Goal: Transaction & Acquisition: Purchase product/service

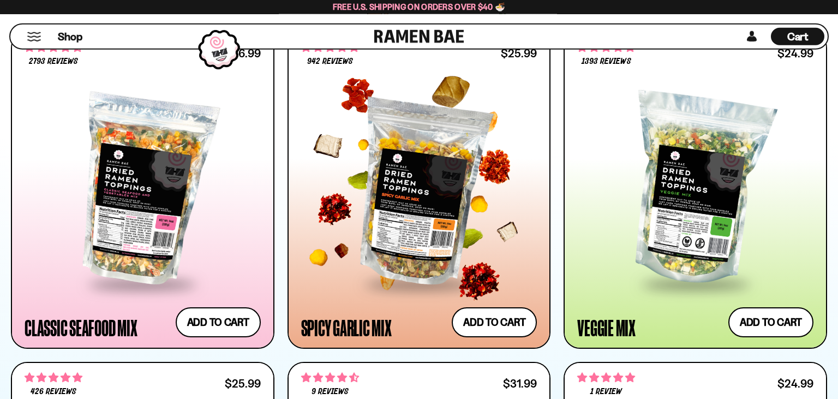
scroll to position [691, 0]
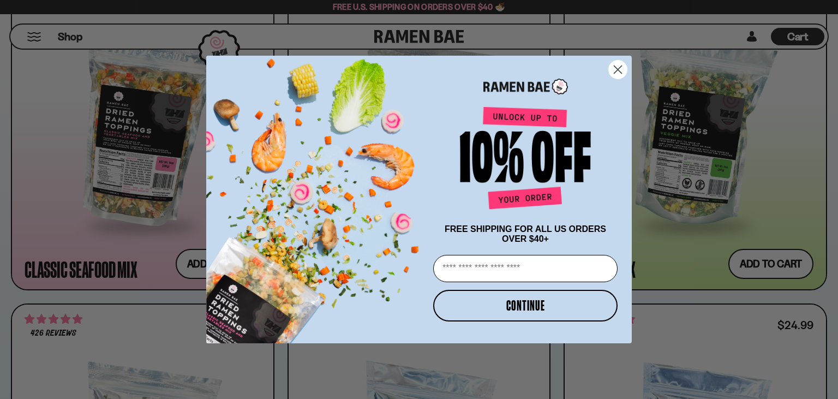
click at [622, 71] on icon "Close dialog" at bounding box center [618, 70] width 8 height 8
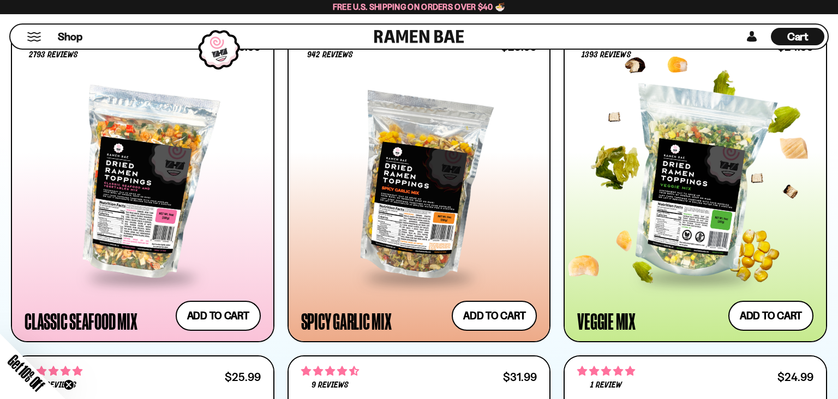
scroll to position [633, 0]
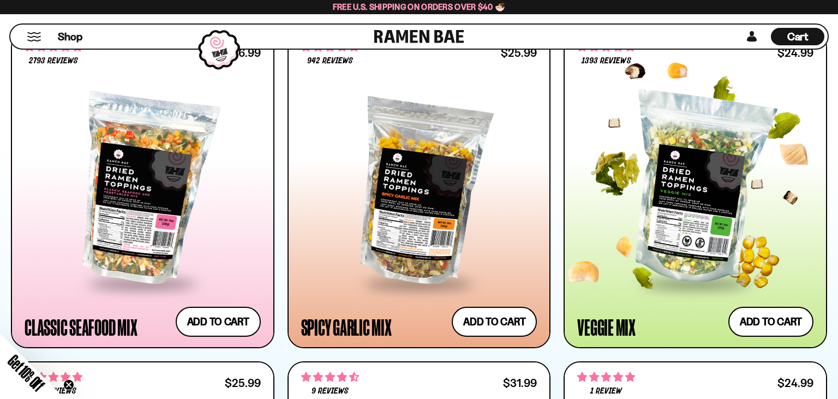
click at [673, 187] on div at bounding box center [695, 189] width 236 height 186
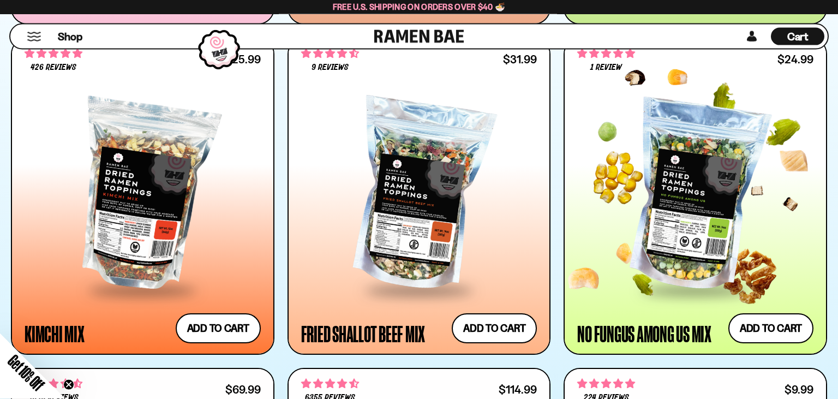
scroll to position [979, 0]
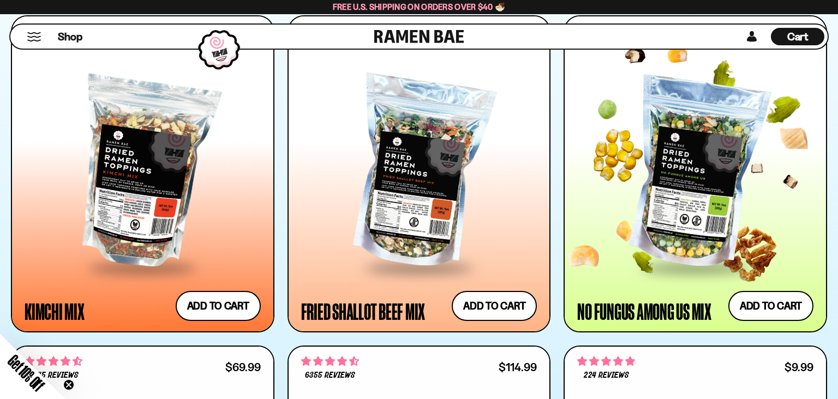
click at [691, 231] on div at bounding box center [695, 173] width 236 height 186
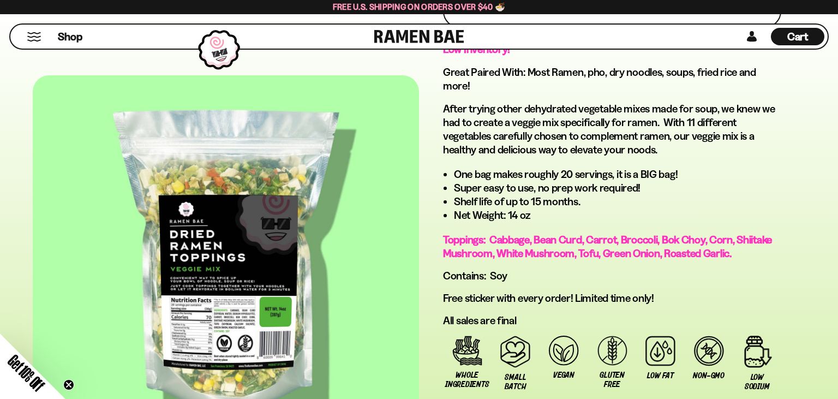
scroll to position [633, 0]
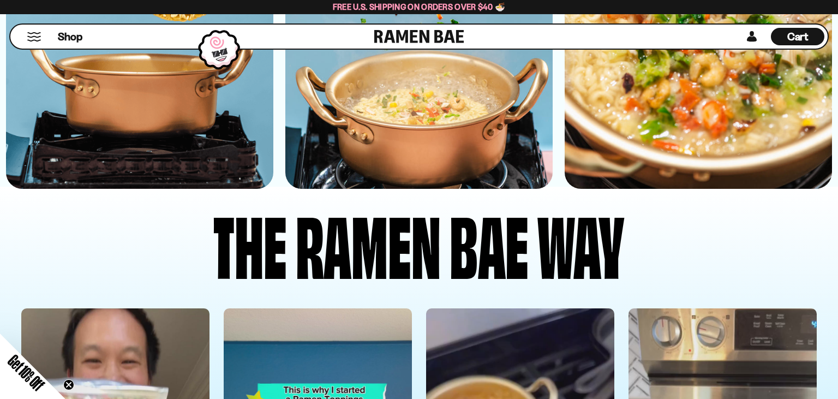
scroll to position [2706, 0]
